Goal: Information Seeking & Learning: Check status

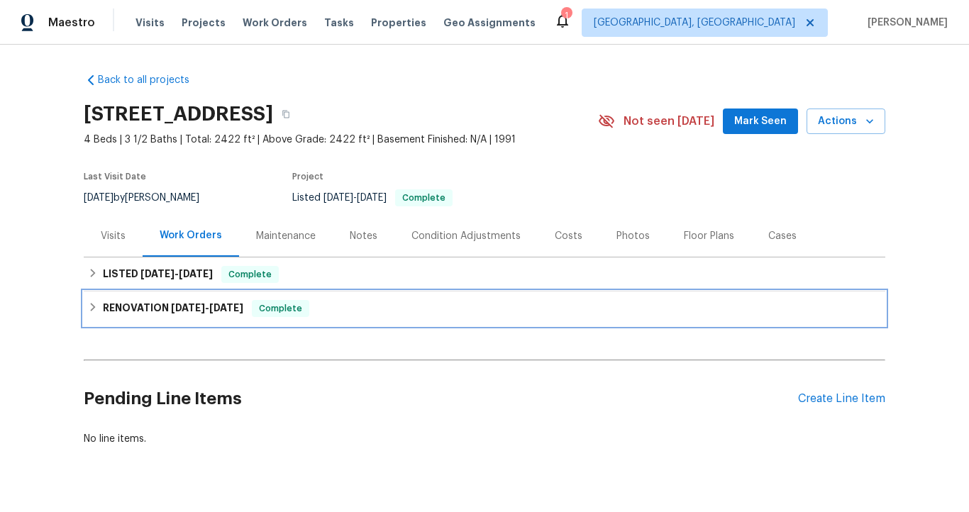
click at [204, 311] on span "8/18/25 - 9/3/25" at bounding box center [207, 308] width 72 height 10
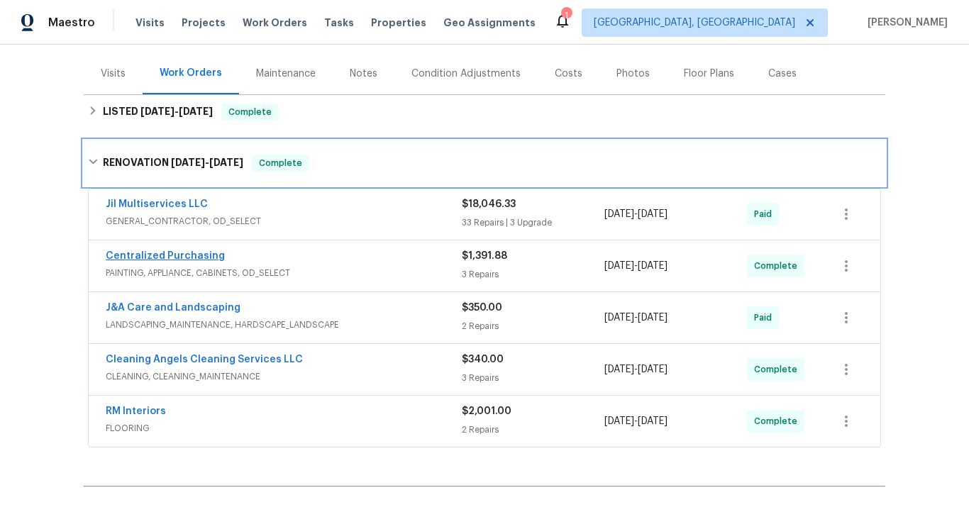
scroll to position [165, 0]
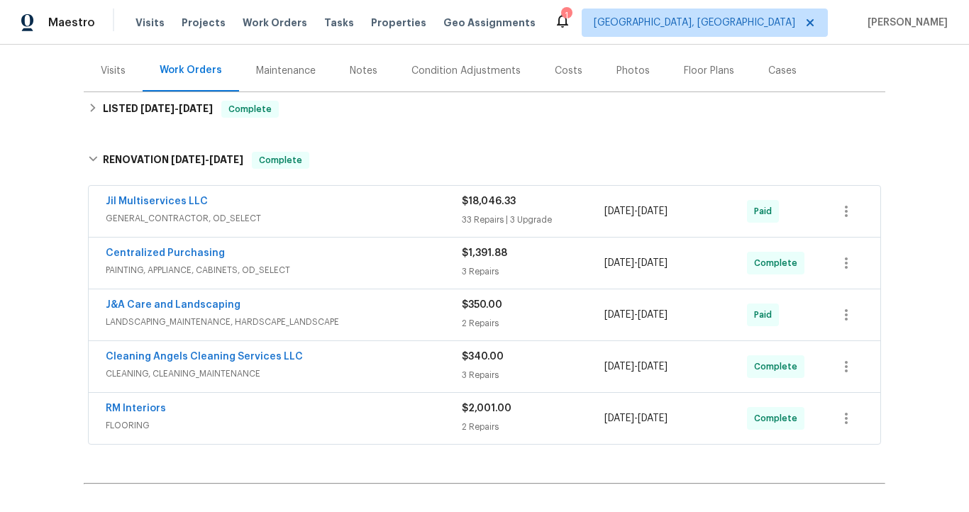
click at [170, 321] on span "LANDSCAPING_MAINTENANCE, HARDSCAPE_LANDSCAPE" at bounding box center [284, 322] width 356 height 14
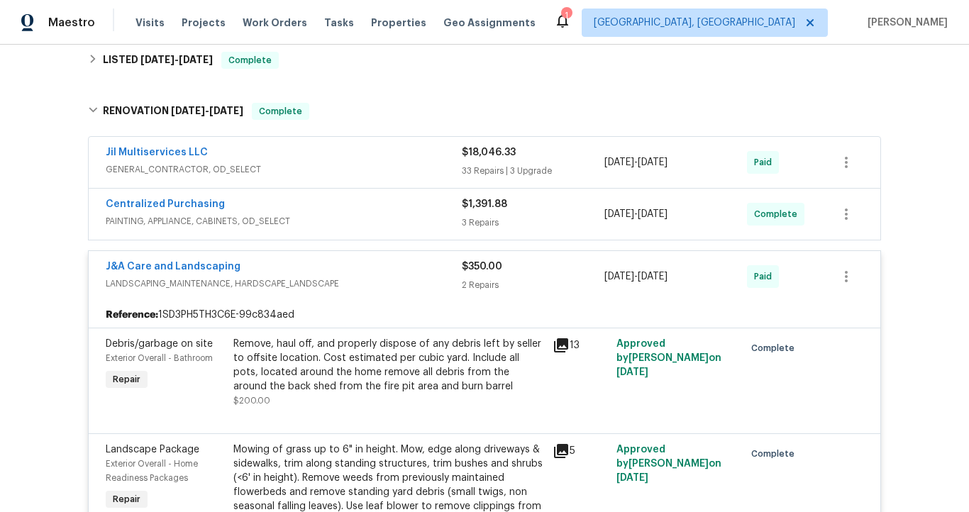
scroll to position [218, 0]
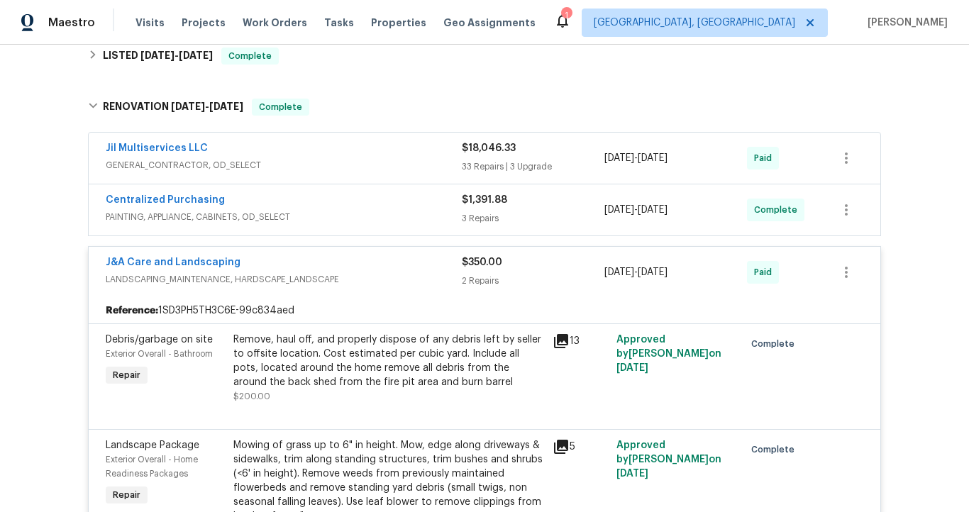
click at [554, 337] on icon at bounding box center [561, 341] width 14 height 14
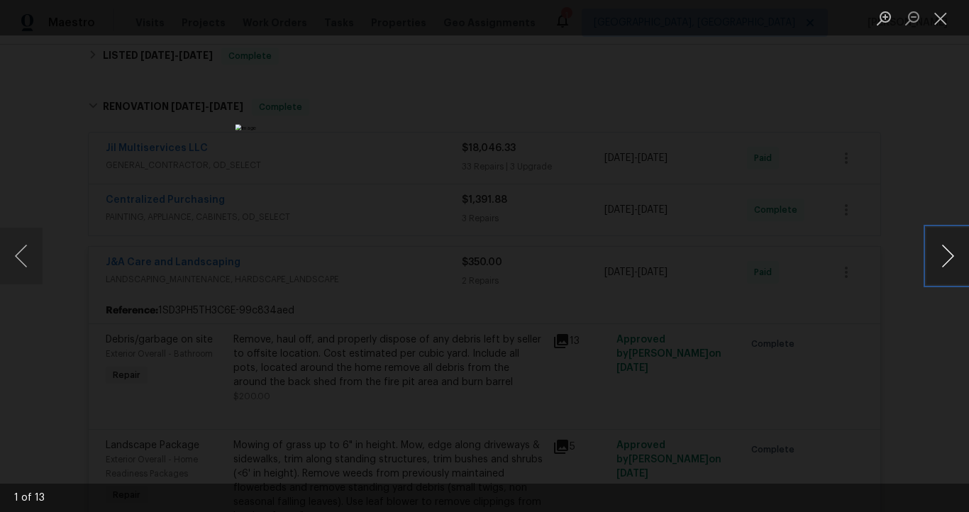
click at [943, 267] on button "Next image" at bounding box center [947, 256] width 43 height 57
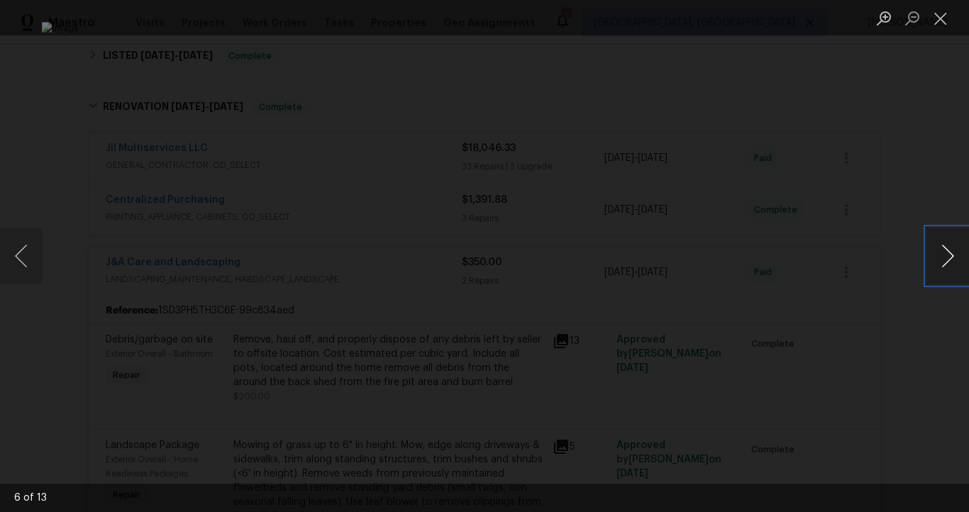
click at [943, 267] on button "Next image" at bounding box center [947, 256] width 43 height 57
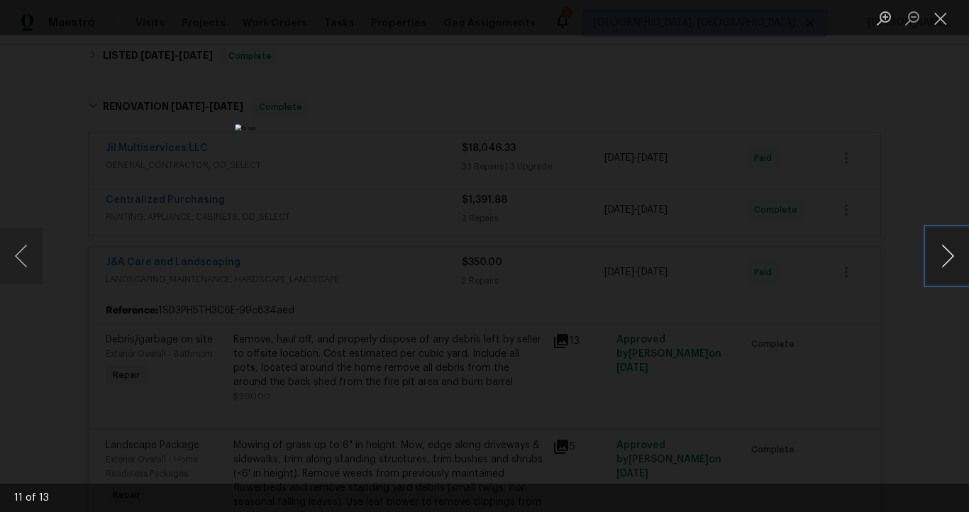
click at [943, 267] on button "Next image" at bounding box center [947, 256] width 43 height 57
click at [940, 23] on button "Close lightbox" at bounding box center [940, 18] width 28 height 25
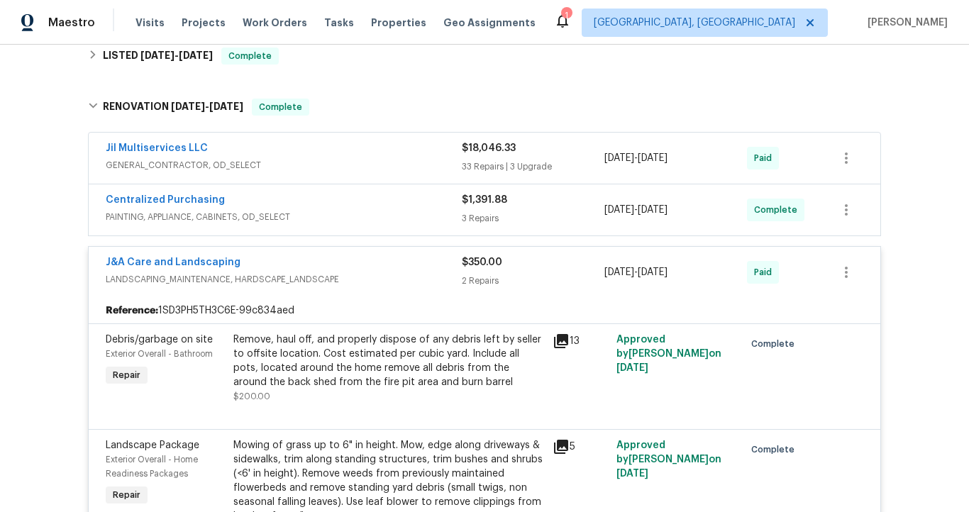
click at [554, 445] on icon at bounding box center [561, 447] width 14 height 14
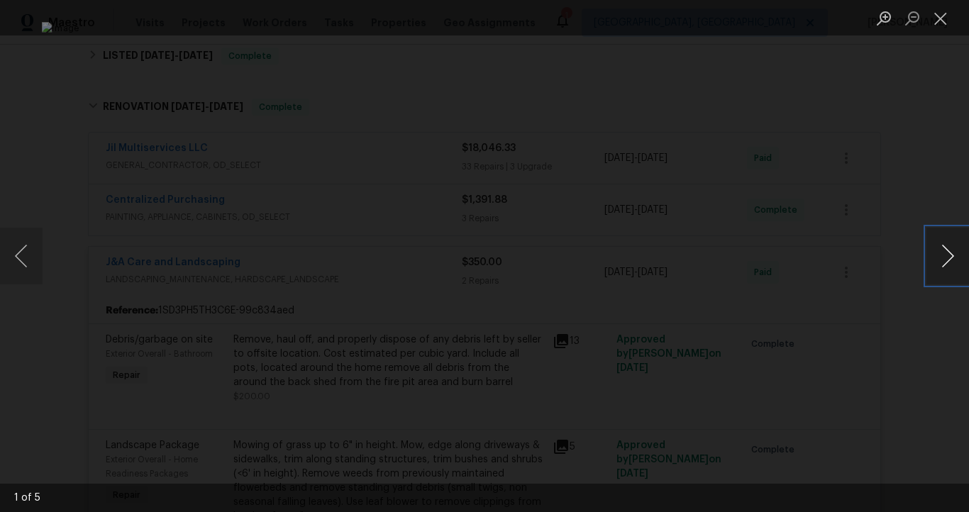
click at [933, 258] on button "Next image" at bounding box center [947, 256] width 43 height 57
click at [937, 256] on button "Next image" at bounding box center [947, 256] width 43 height 57
click at [938, 257] on button "Next image" at bounding box center [947, 256] width 43 height 57
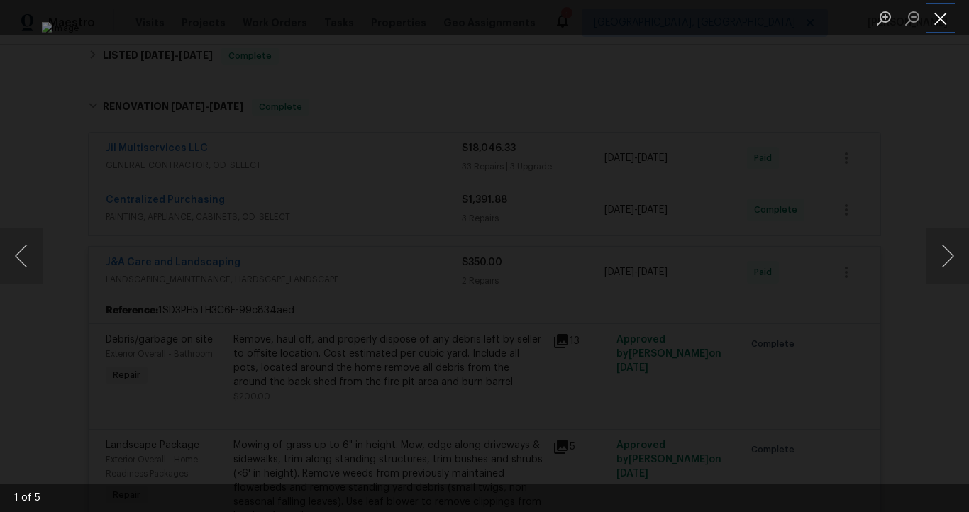
click at [941, 26] on button "Close lightbox" at bounding box center [940, 18] width 28 height 25
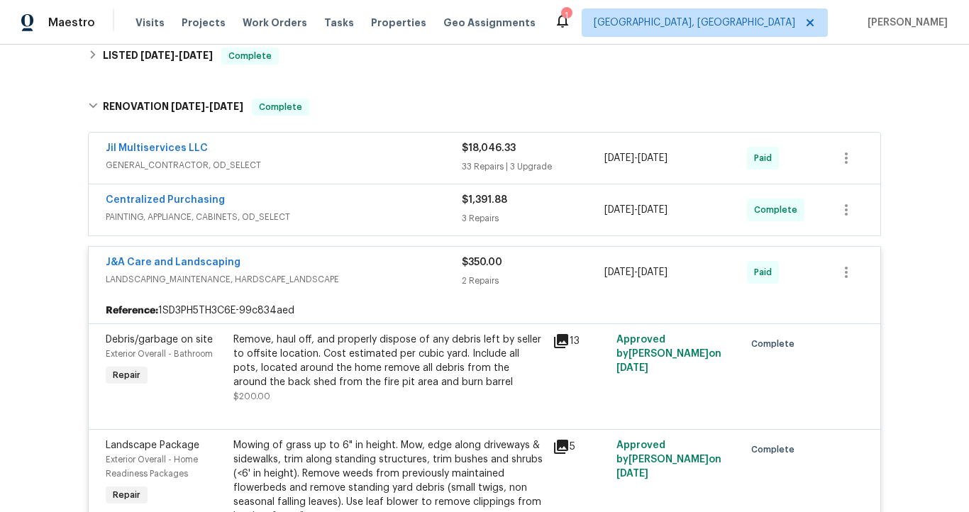
click at [291, 256] on div "J&A Care and Landscaping" at bounding box center [284, 263] width 356 height 17
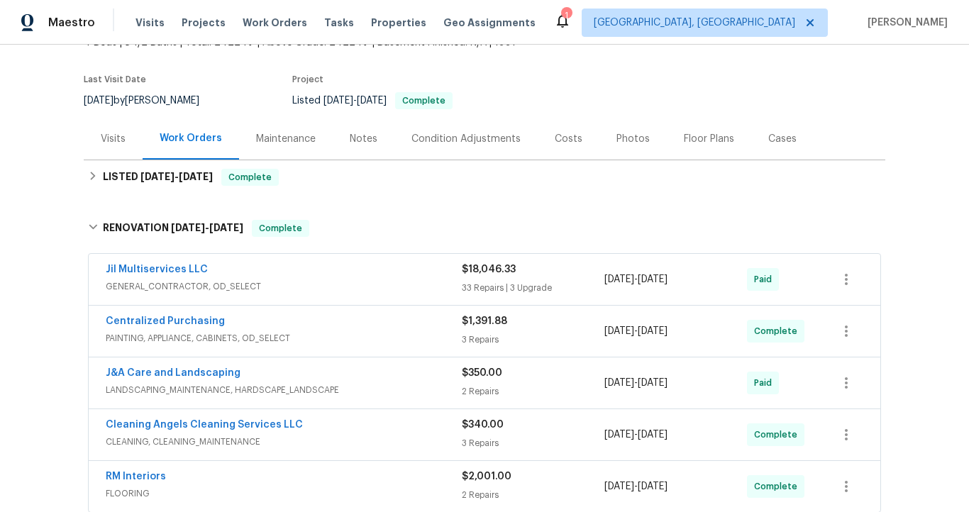
scroll to position [74, 0]
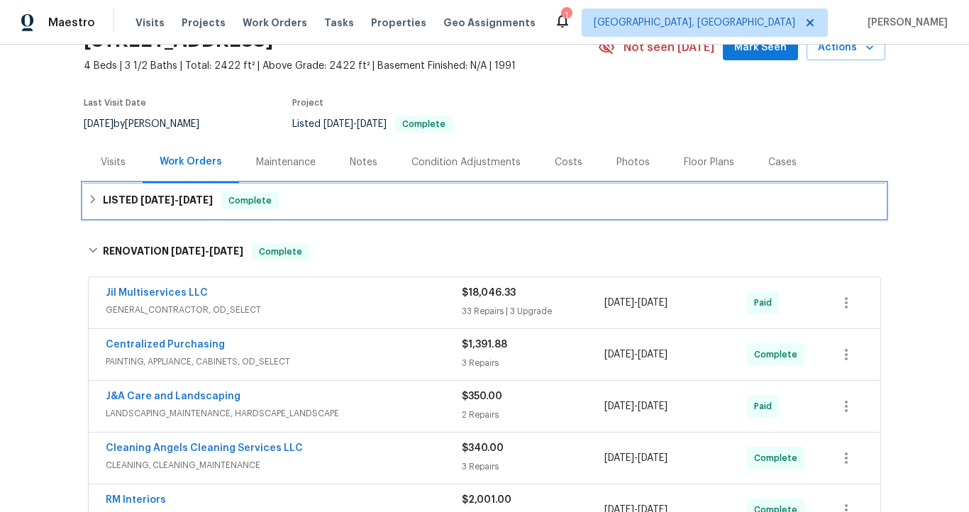
click at [201, 198] on span "9/4/25" at bounding box center [196, 200] width 34 height 10
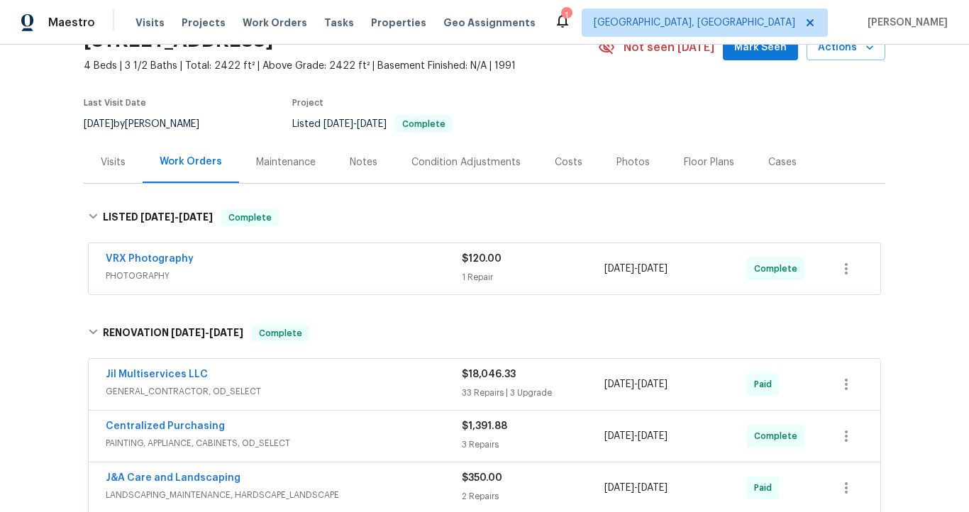
click at [229, 271] on span "PHOTOGRAPHY" at bounding box center [284, 276] width 356 height 14
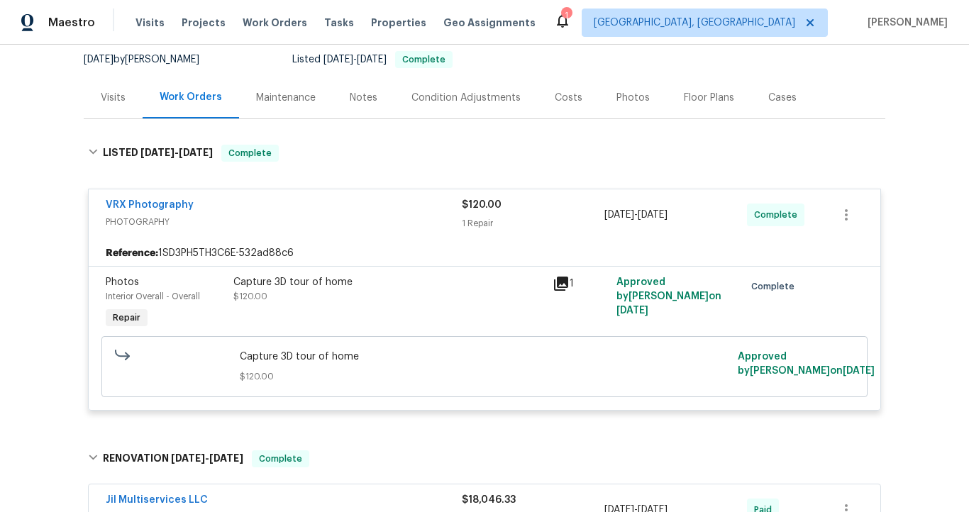
scroll to position [142, 0]
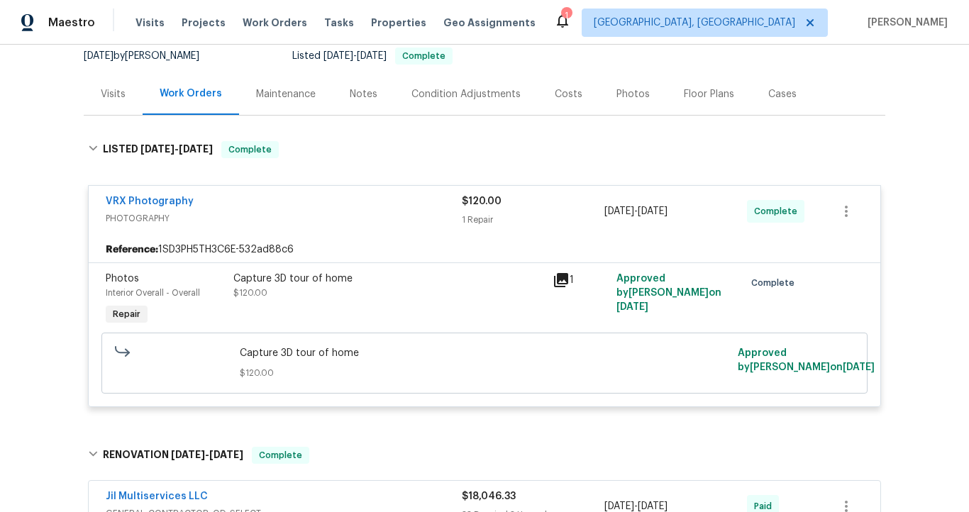
click at [554, 282] on icon at bounding box center [561, 280] width 14 height 14
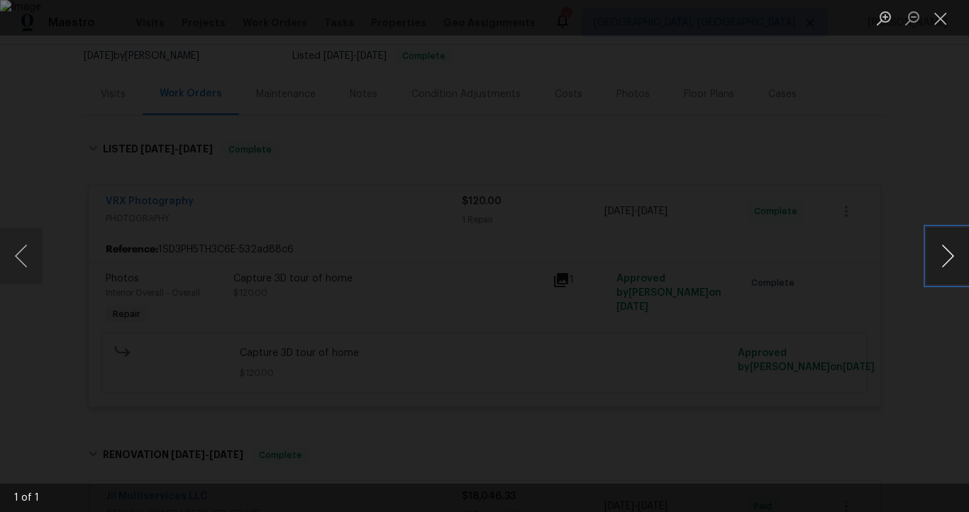
click at [950, 256] on button "Next image" at bounding box center [947, 256] width 43 height 57
click at [940, 12] on button "Close lightbox" at bounding box center [940, 18] width 28 height 25
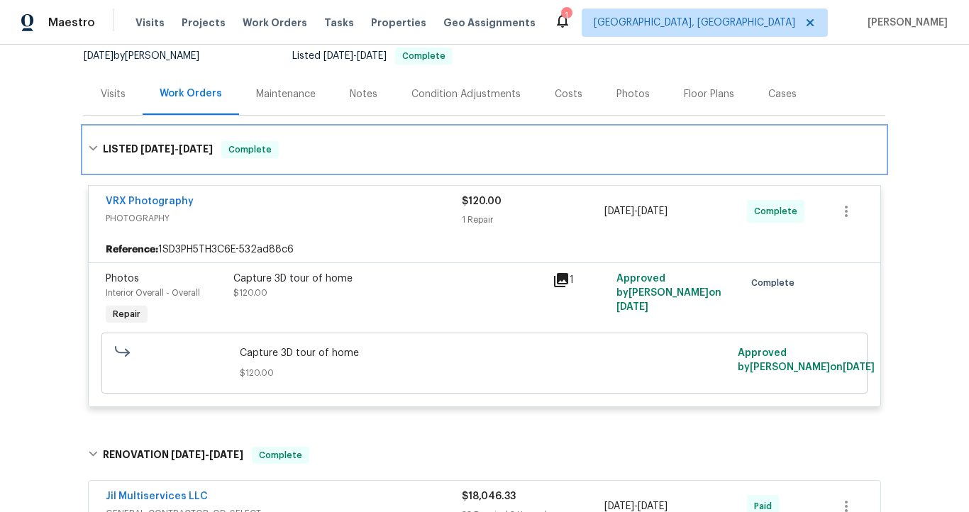
click at [472, 133] on div "LISTED 9/3/25 - 9/4/25 Complete" at bounding box center [484, 149] width 801 height 45
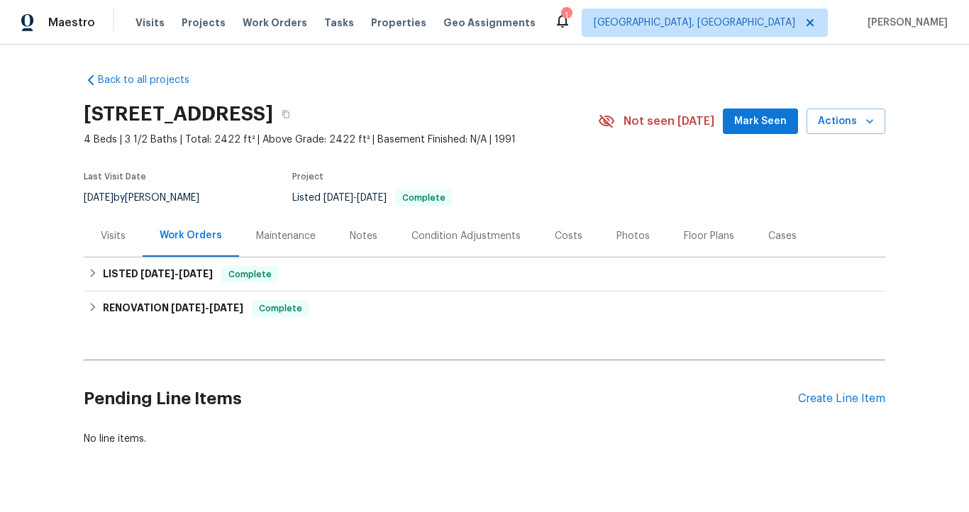
click at [112, 237] on div "Visits" at bounding box center [113, 236] width 25 height 14
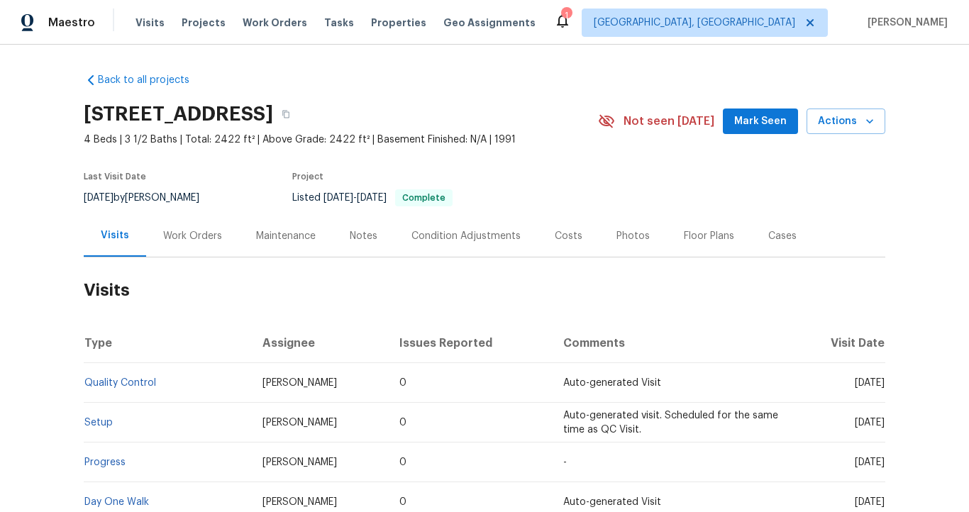
scroll to position [157, 0]
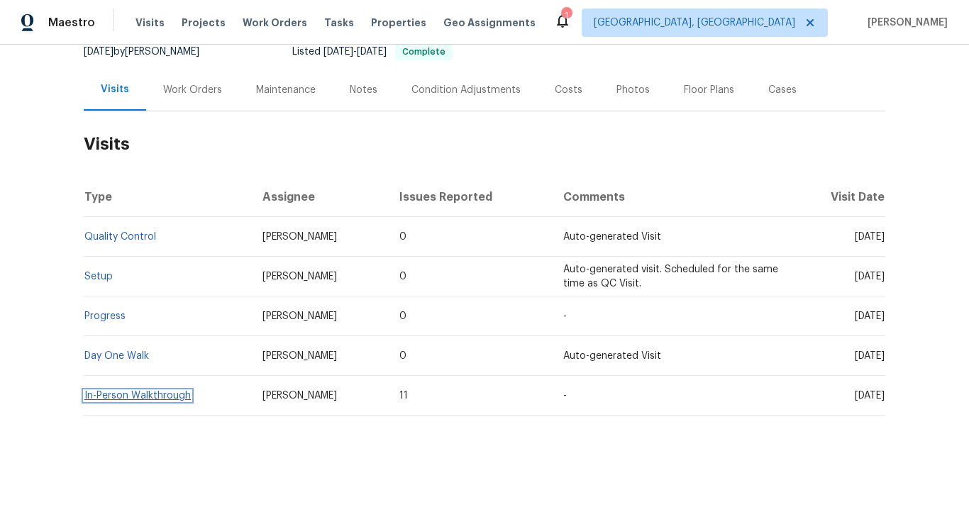
click at [163, 391] on link "In-Person Walkthrough" at bounding box center [137, 396] width 106 height 10
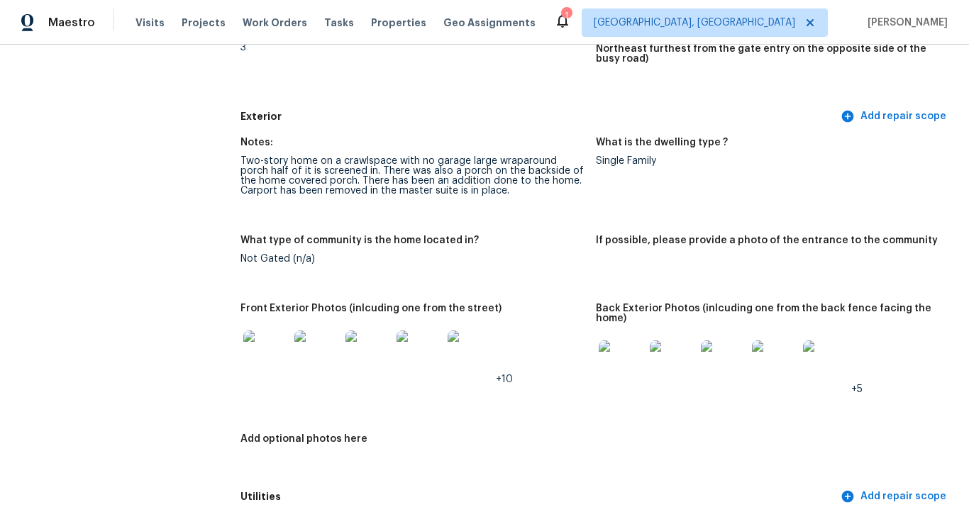
scroll to position [486, 0]
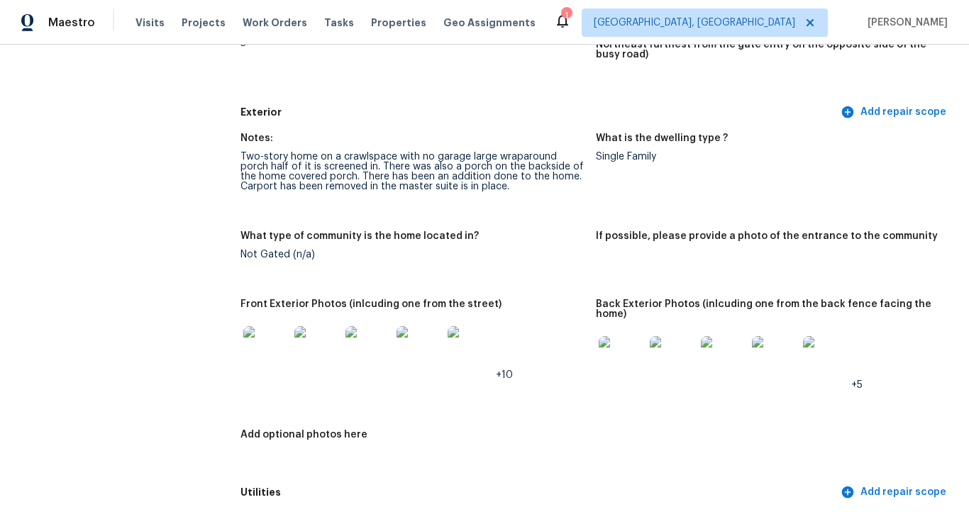
click at [272, 350] on img at bounding box center [265, 348] width 45 height 45
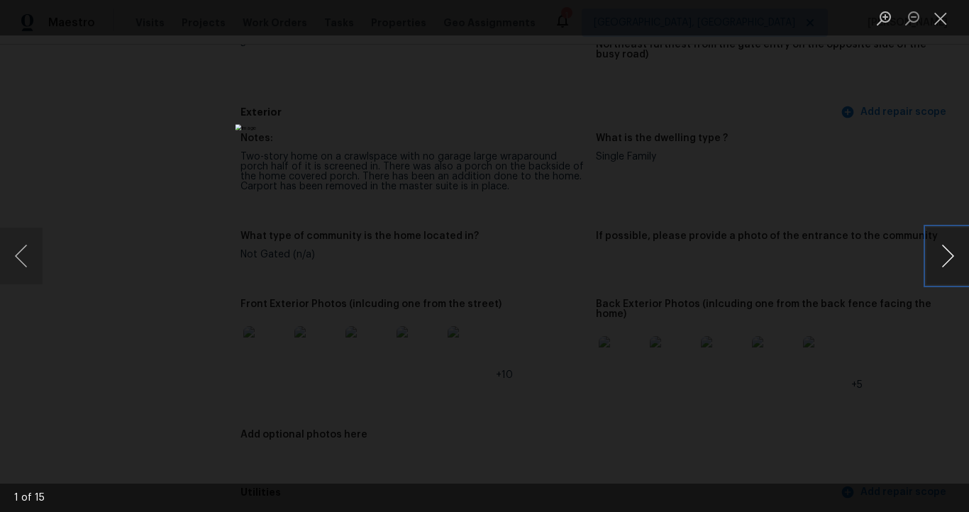
click at [952, 257] on button "Next image" at bounding box center [947, 256] width 43 height 57
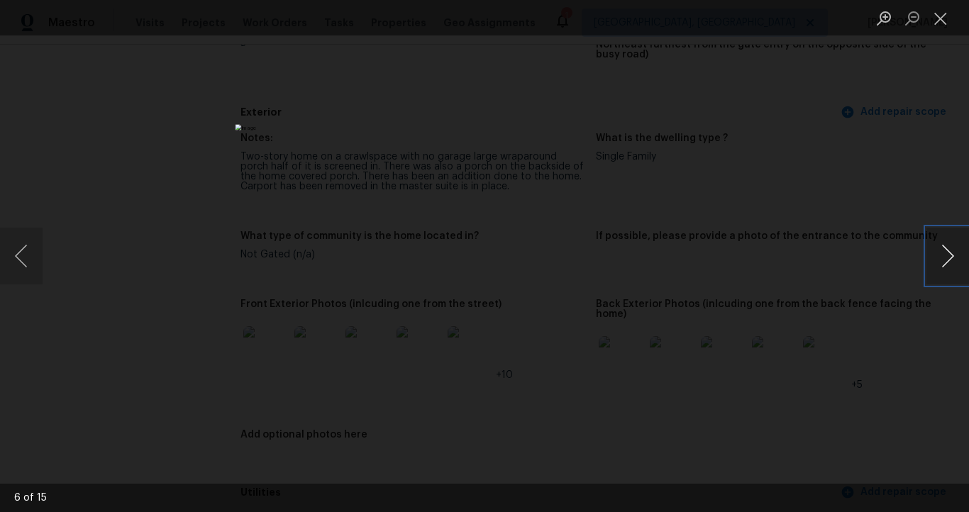
click at [952, 257] on button "Next image" at bounding box center [947, 256] width 43 height 57
click at [952, 258] on button "Next image" at bounding box center [947, 256] width 43 height 57
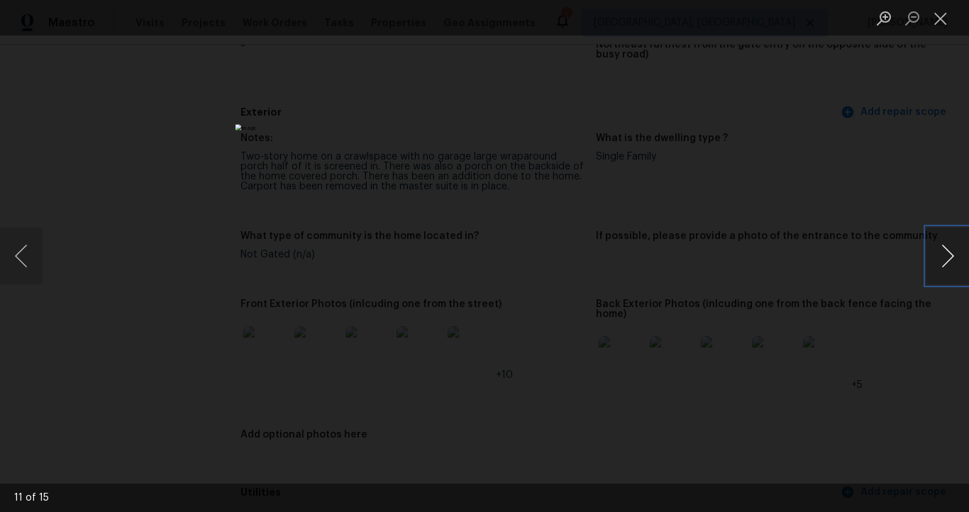
click at [952, 258] on button "Next image" at bounding box center [947, 256] width 43 height 57
click at [939, 20] on button "Close lightbox" at bounding box center [940, 18] width 28 height 25
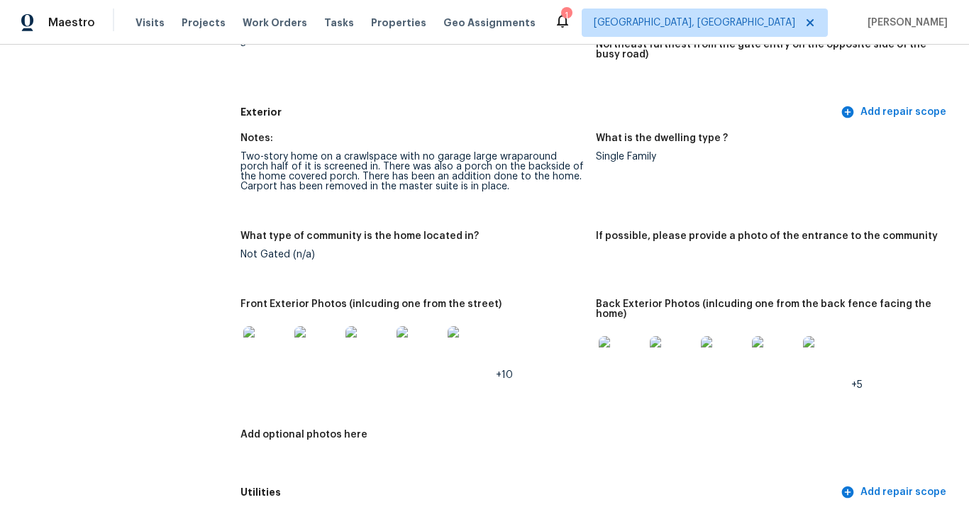
click at [620, 357] on img at bounding box center [620, 358] width 45 height 45
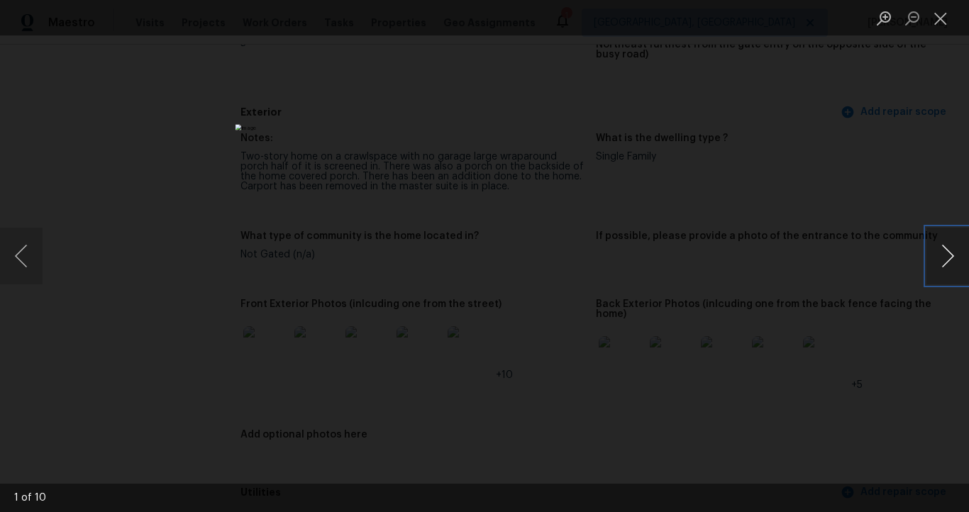
click at [942, 250] on button "Next image" at bounding box center [947, 256] width 43 height 57
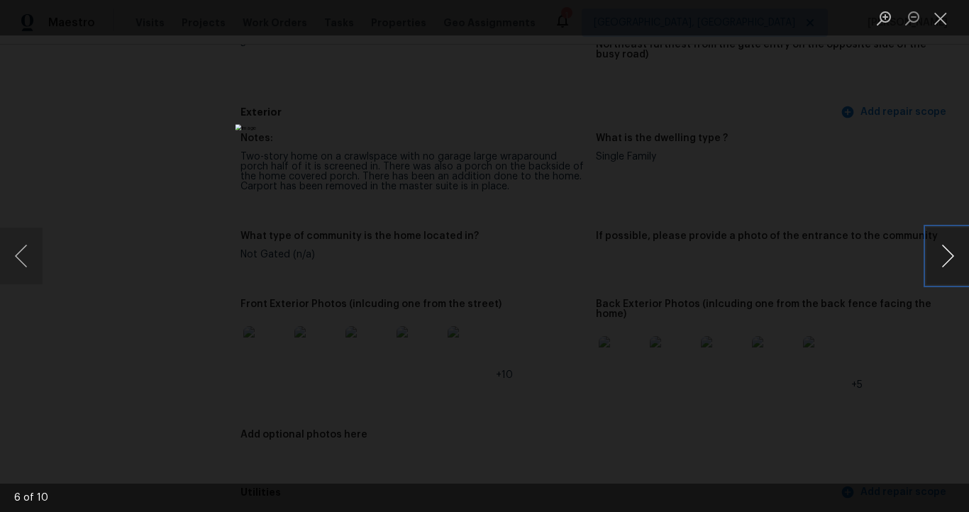
click at [942, 250] on button "Next image" at bounding box center [947, 256] width 43 height 57
click at [936, 21] on button "Close lightbox" at bounding box center [940, 18] width 28 height 25
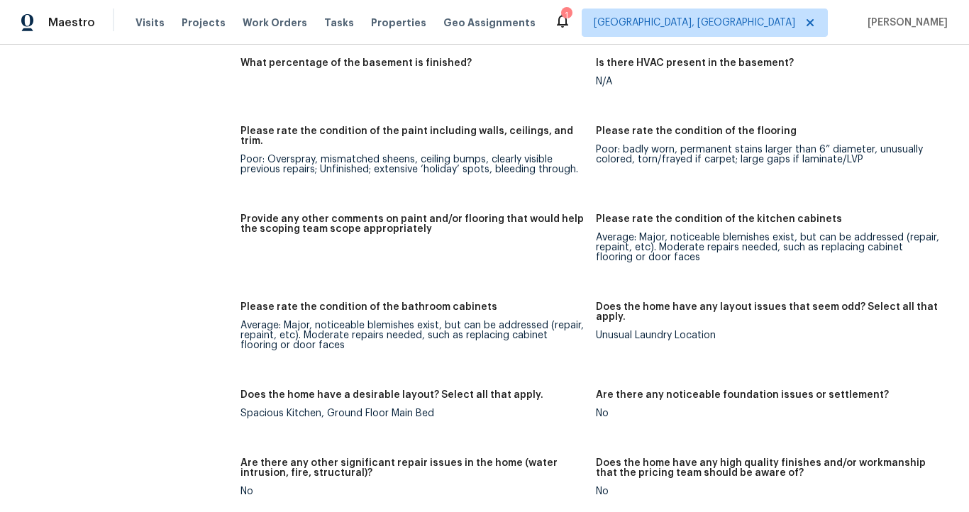
scroll to position [2391, 0]
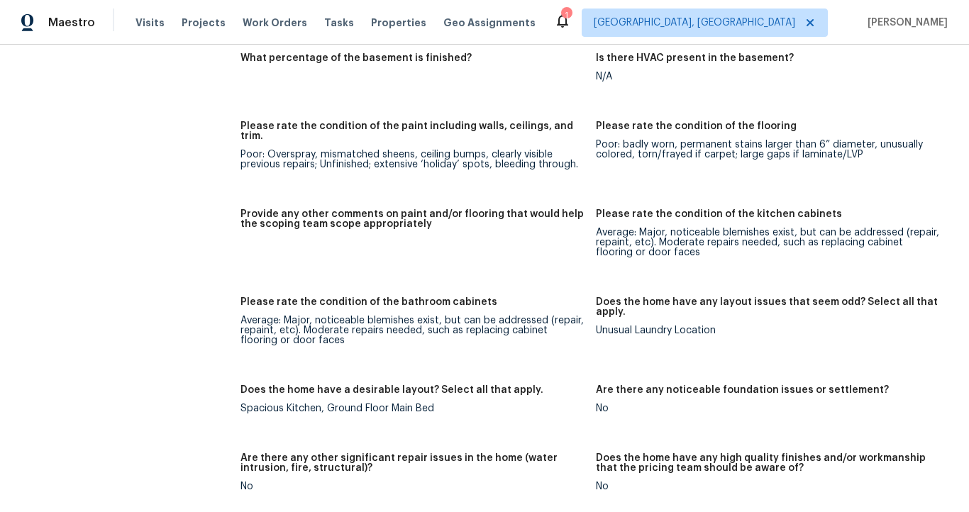
click at [150, 245] on div "All visits 7001 Oakridge Dr Lexington, NC 27295 Home details Other Visits Quali…" at bounding box center [106, 265] width 178 height 5166
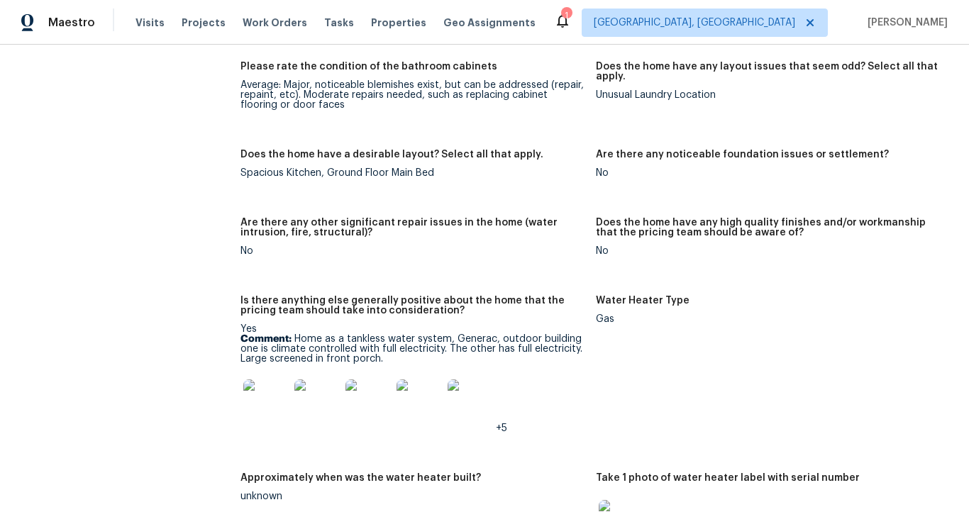
scroll to position [2631, 0]
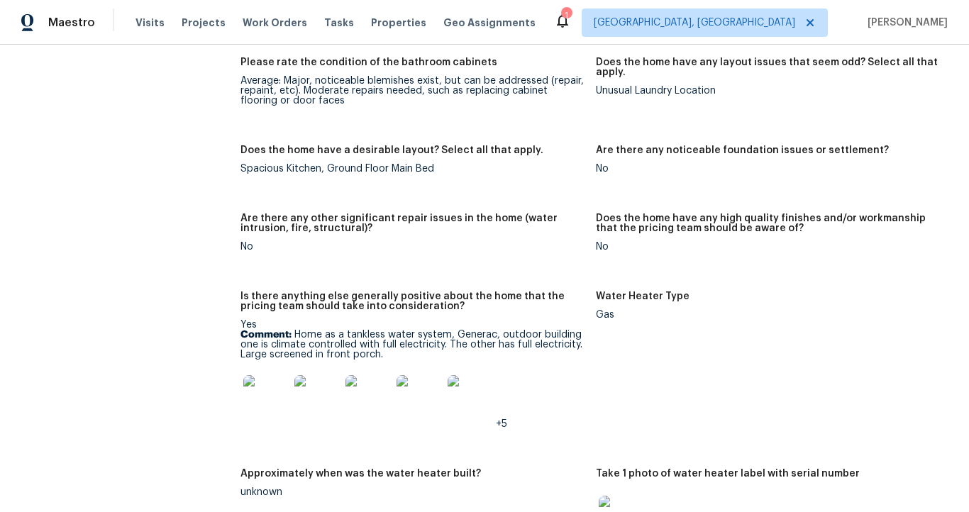
click at [257, 393] on img at bounding box center [265, 397] width 45 height 45
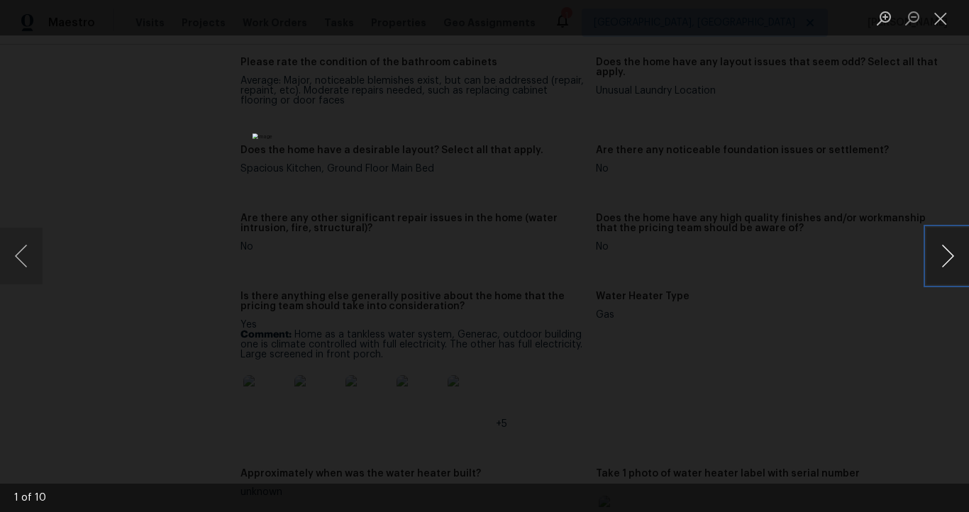
click at [945, 257] on button "Next image" at bounding box center [947, 256] width 43 height 57
click at [944, 255] on button "Next image" at bounding box center [947, 256] width 43 height 57
click at [940, 16] on button "Close lightbox" at bounding box center [940, 18] width 28 height 25
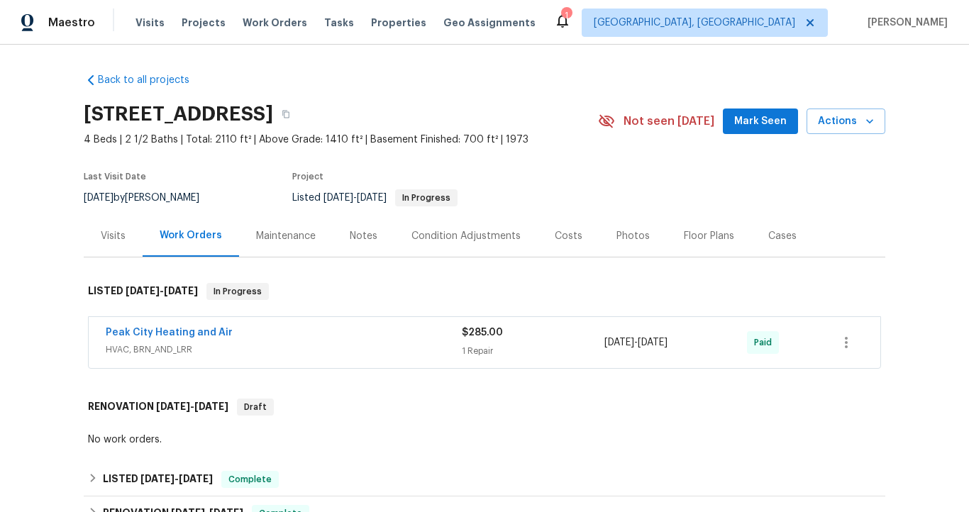
click at [275, 343] on span "HVAC, BRN_AND_LRR" at bounding box center [284, 350] width 356 height 14
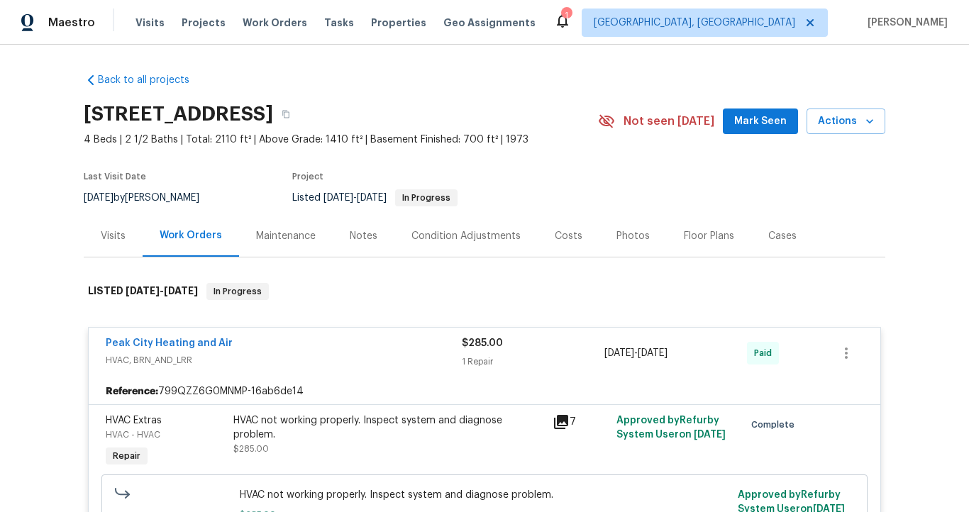
click at [116, 238] on div "Visits" at bounding box center [113, 236] width 25 height 14
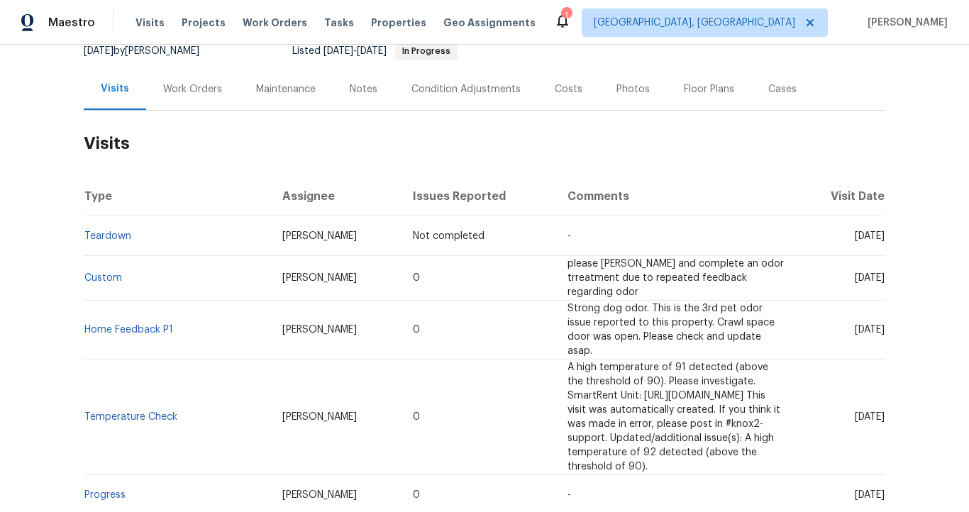
scroll to position [115, 0]
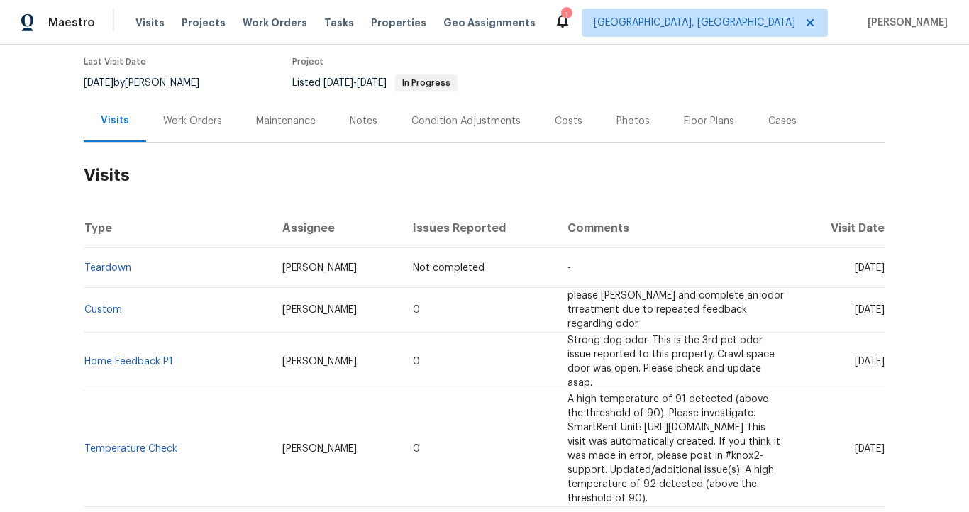
click at [201, 125] on div "Work Orders" at bounding box center [192, 121] width 59 height 14
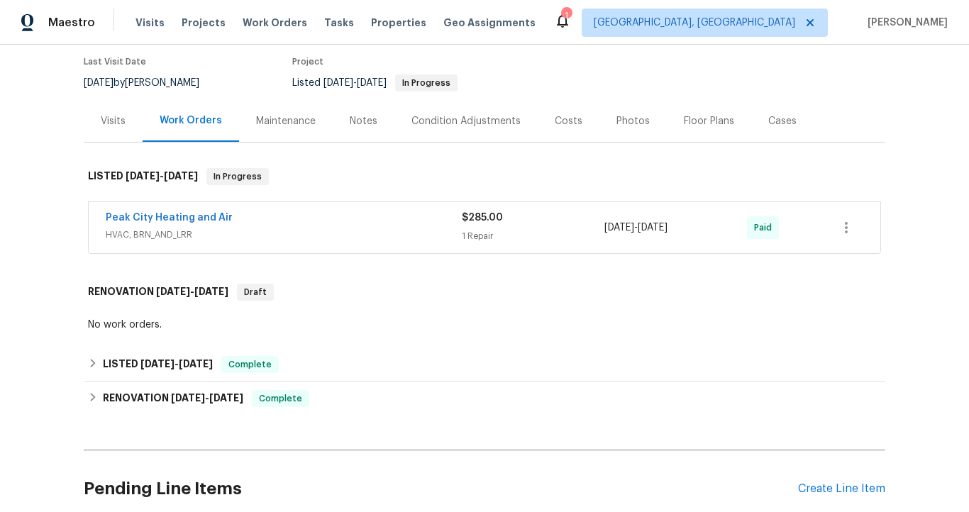
click at [290, 123] on div "Maintenance" at bounding box center [286, 121] width 60 height 14
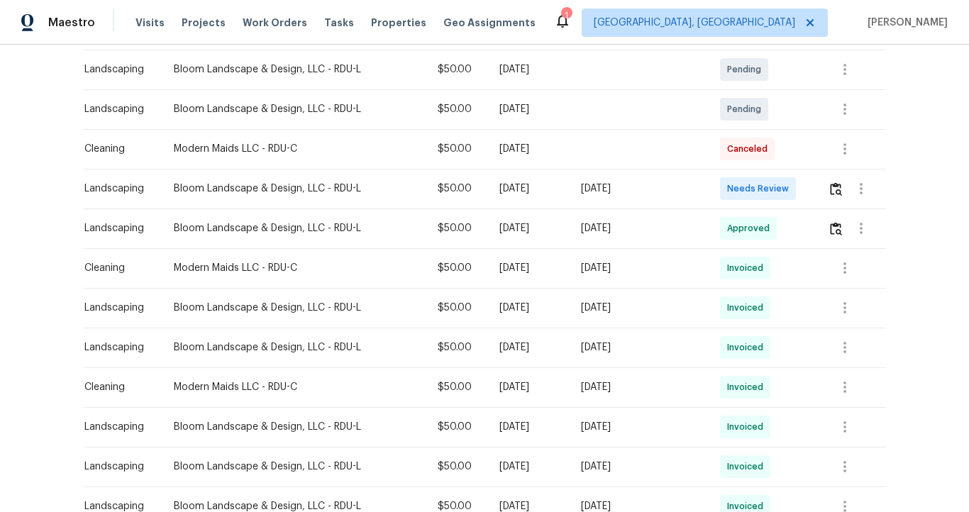
scroll to position [352, 0]
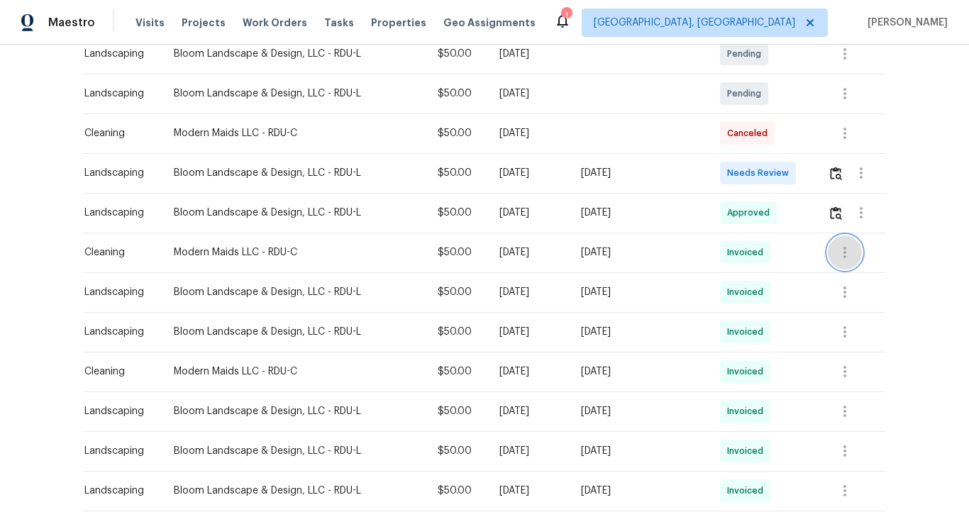
click at [844, 251] on icon "button" at bounding box center [844, 252] width 17 height 17
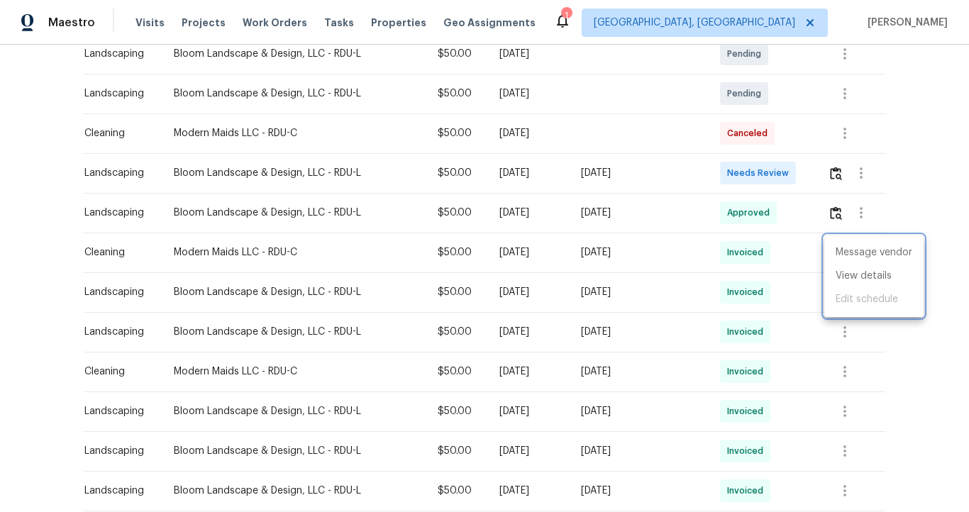
click at [807, 251] on div at bounding box center [484, 256] width 969 height 512
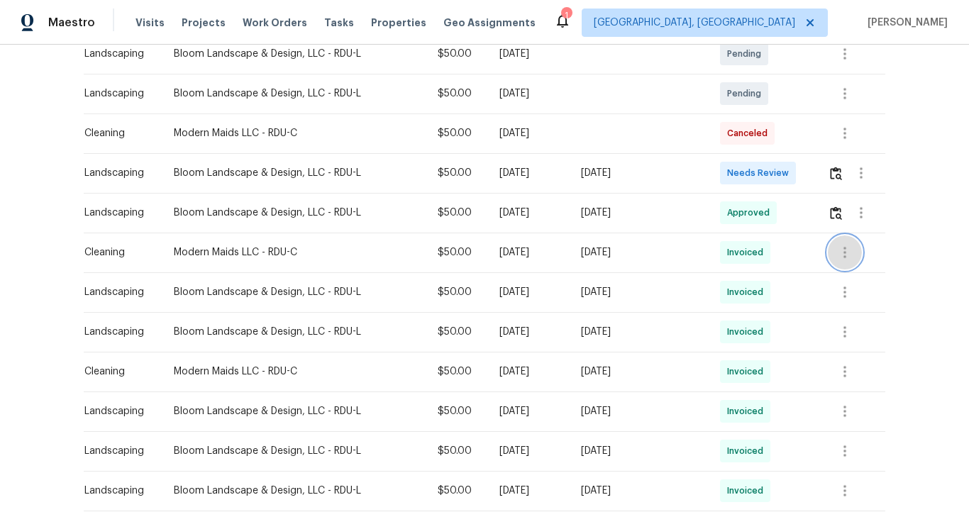
click at [838, 255] on icon "button" at bounding box center [844, 252] width 17 height 17
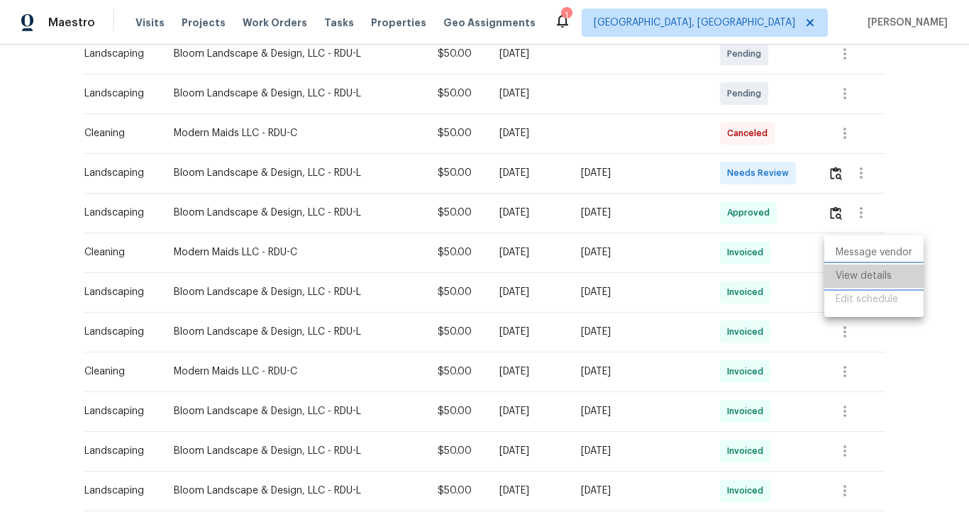
click at [842, 272] on li "View details" at bounding box center [873, 276] width 99 height 23
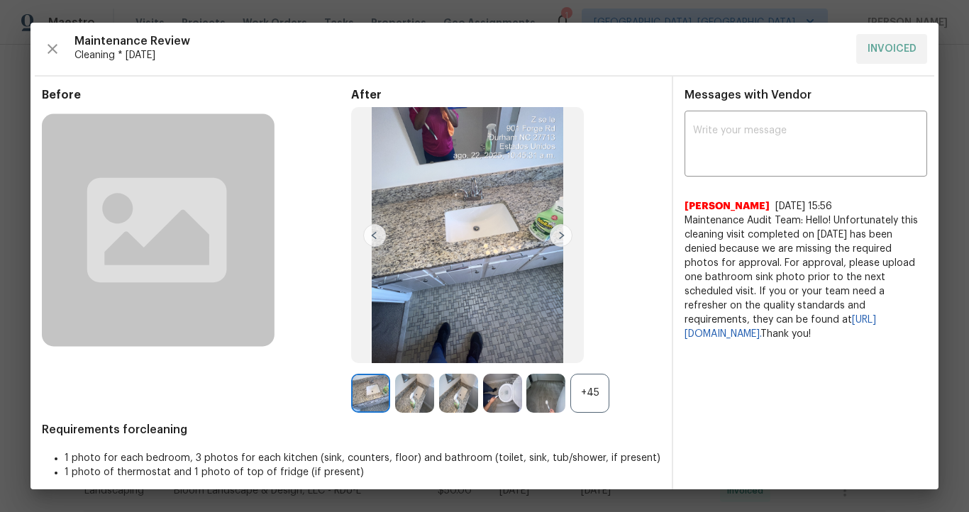
click at [557, 234] on img at bounding box center [561, 235] width 23 height 23
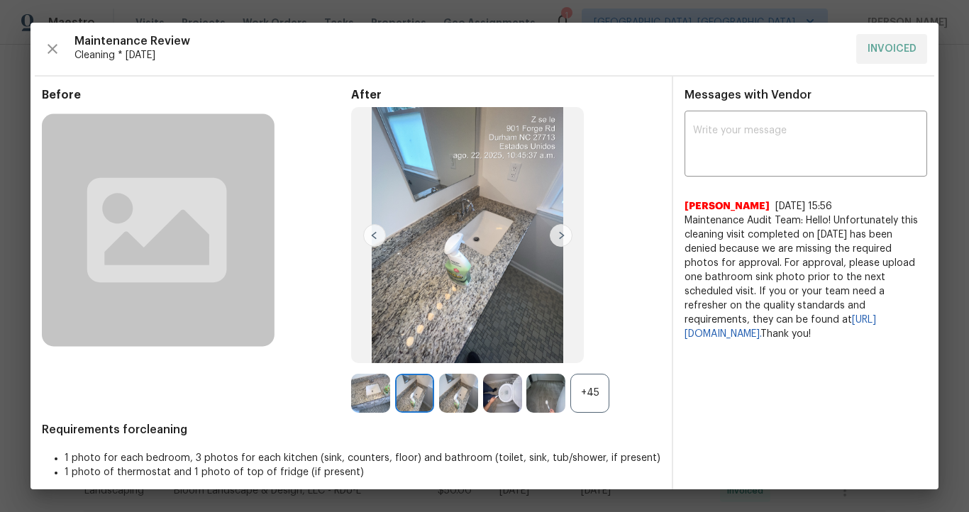
click at [557, 233] on img at bounding box center [561, 235] width 23 height 23
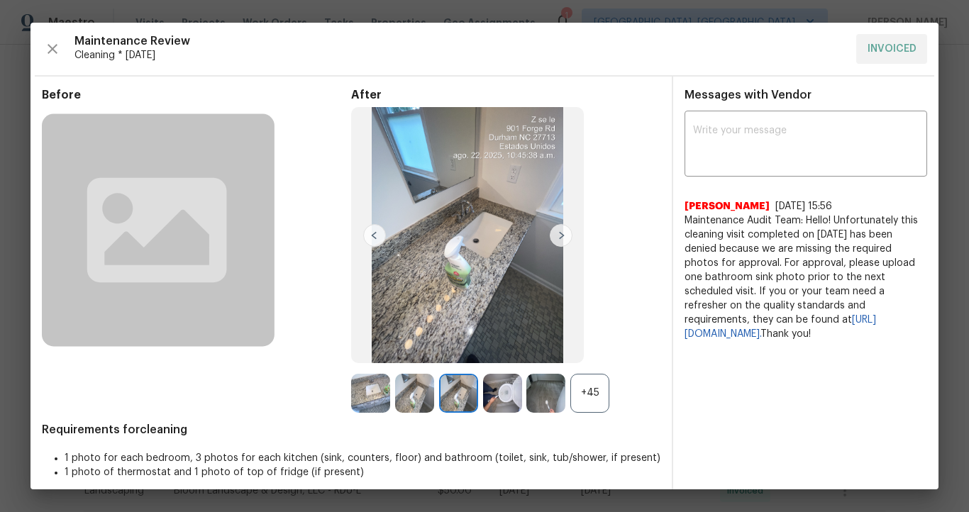
click at [557, 233] on img at bounding box center [561, 235] width 23 height 23
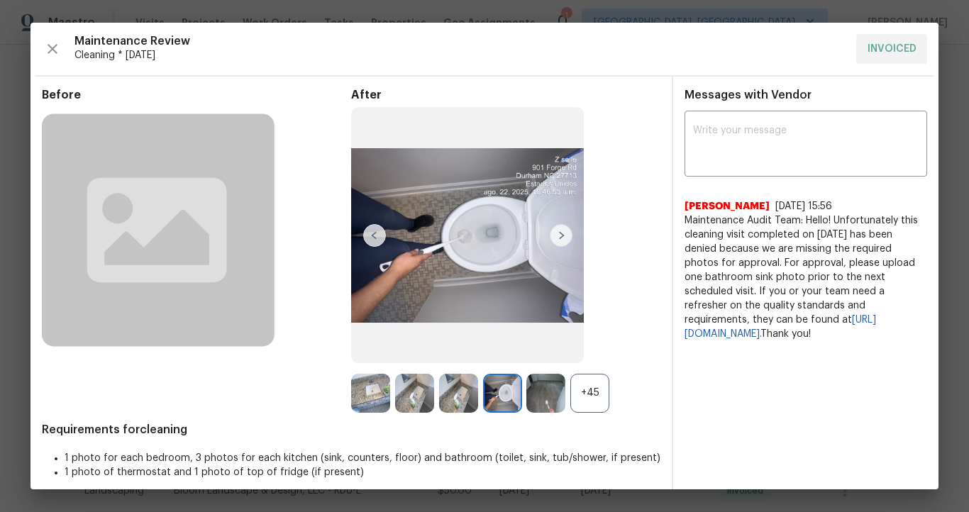
click at [557, 233] on img at bounding box center [561, 235] width 23 height 23
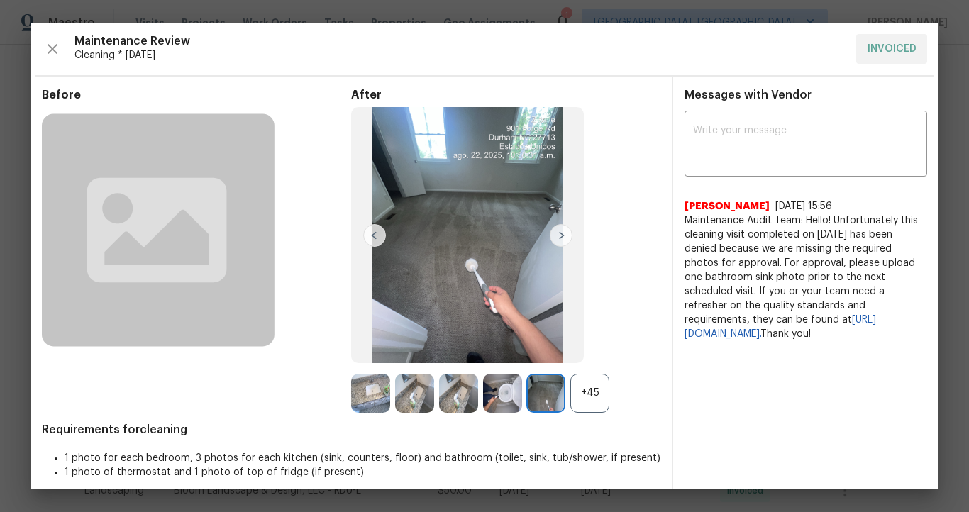
click at [557, 233] on img at bounding box center [561, 235] width 23 height 23
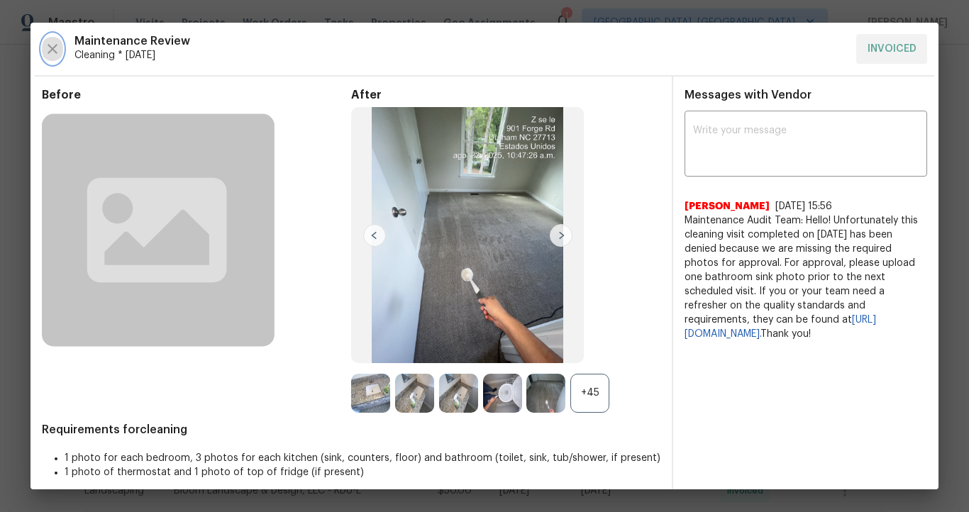
click at [52, 46] on icon "button" at bounding box center [52, 48] width 17 height 17
